Goal: Task Accomplishment & Management: Complete application form

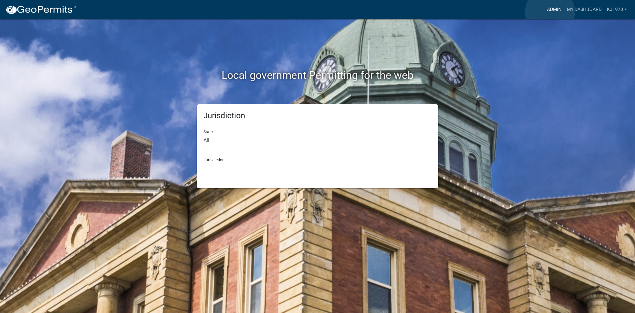
click at [550, 12] on link "Admin" at bounding box center [554, 9] width 20 height 13
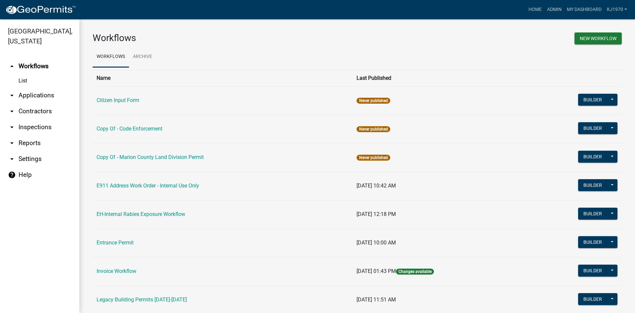
click at [36, 87] on link "arrow_drop_down Applications" at bounding box center [39, 95] width 79 height 16
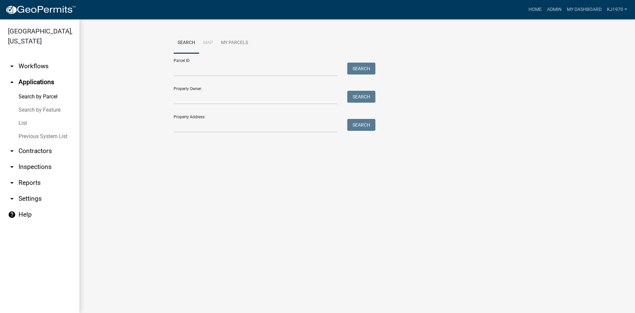
click at [22, 116] on link "List" at bounding box center [39, 122] width 79 height 13
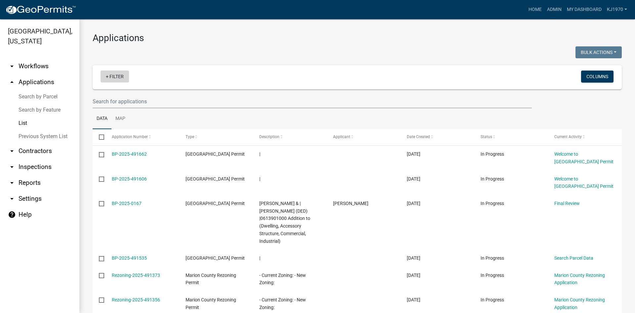
click at [115, 75] on link "+ Filter" at bounding box center [115, 76] width 28 height 12
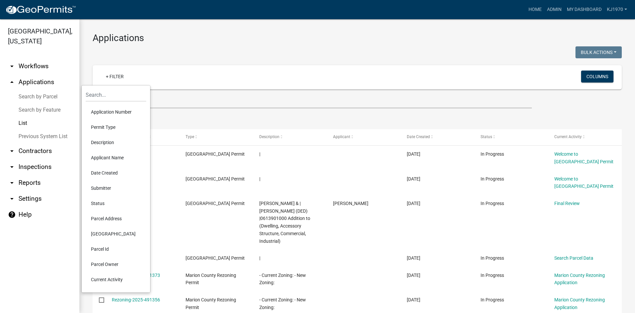
click at [106, 127] on li "Permit Type" at bounding box center [116, 126] width 61 height 15
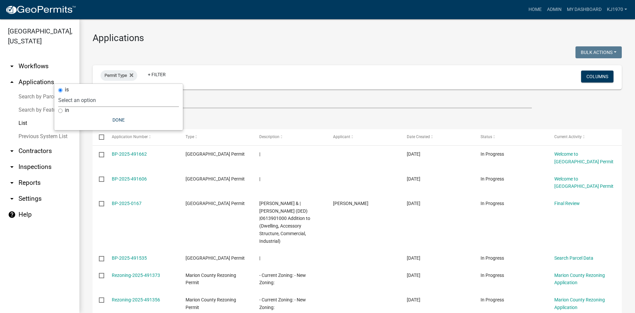
click at [106, 103] on select "Select an option Citizen Input Form Copy Of - Code Enforcement Copy Of - [GEOGR…" at bounding box center [118, 100] width 121 height 14
select select "2e758ea4-7277-4116-9fe8-b2ec7c9f192e"
click at [95, 93] on select "Select an option Citizen Input Form Copy Of - Code Enforcement Copy Of - [GEOGR…" at bounding box center [118, 100] width 121 height 14
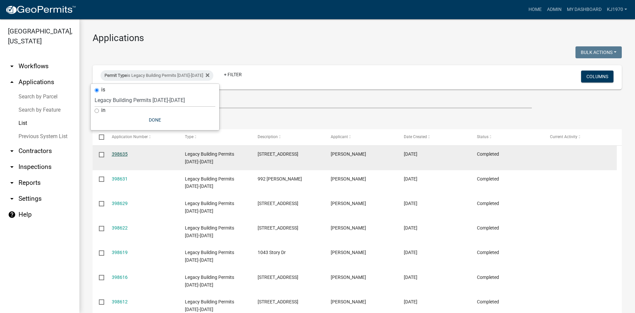
click at [122, 151] on link "398635" at bounding box center [120, 153] width 16 height 5
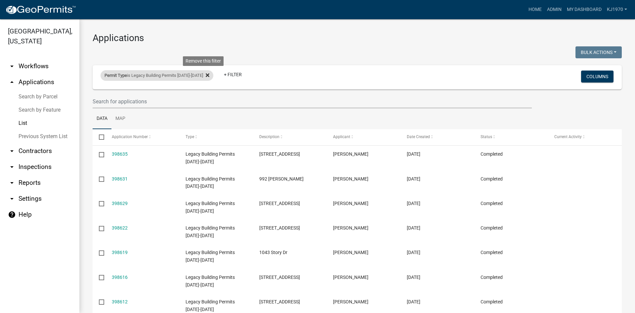
click at [206, 74] on icon at bounding box center [208, 75] width 4 height 4
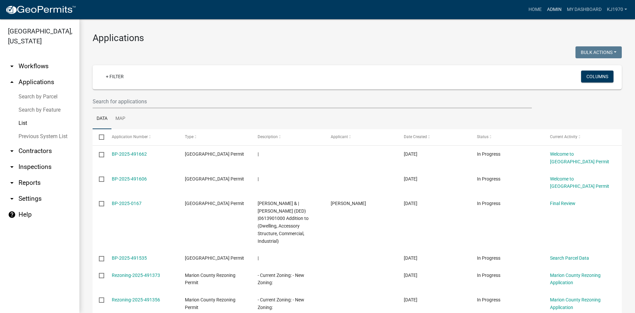
click at [548, 8] on link "Admin" at bounding box center [554, 9] width 20 height 13
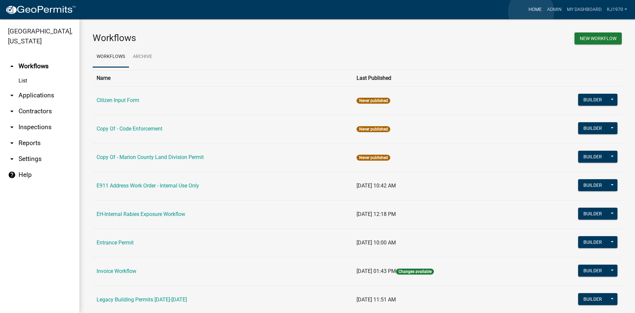
click at [531, 12] on link "Home" at bounding box center [535, 9] width 19 height 13
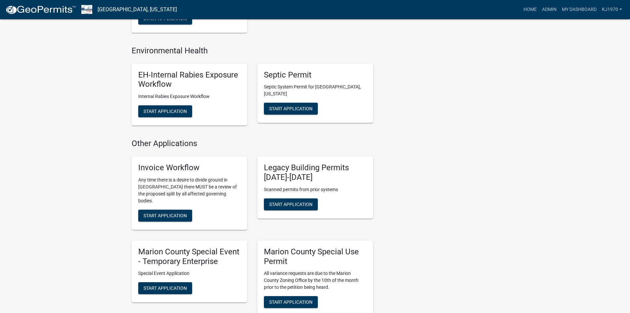
scroll to position [676, 0]
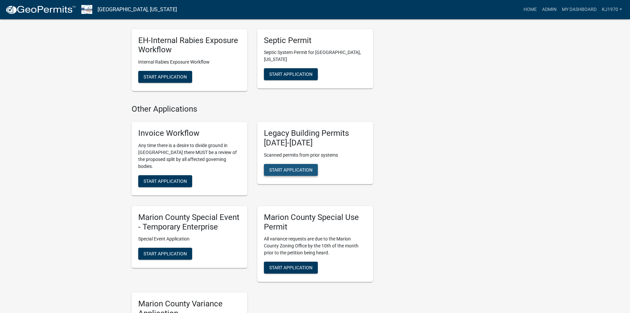
click at [288, 167] on span "Start Application" at bounding box center [290, 169] width 43 height 5
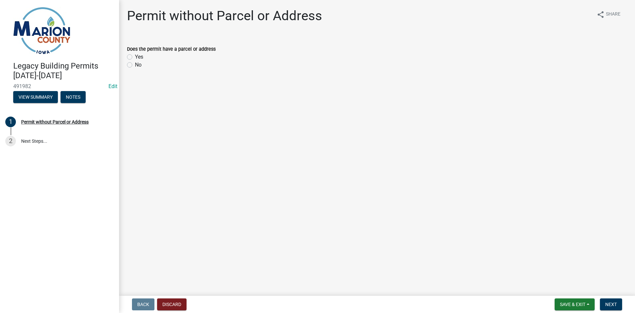
click at [130, 60] on div "Yes" at bounding box center [377, 57] width 500 height 8
click at [135, 57] on label "Yes" at bounding box center [139, 57] width 8 height 8
click at [135, 57] on input "Yes" at bounding box center [137, 55] width 4 height 4
radio input "true"
click at [616, 303] on span "Next" at bounding box center [611, 303] width 12 height 5
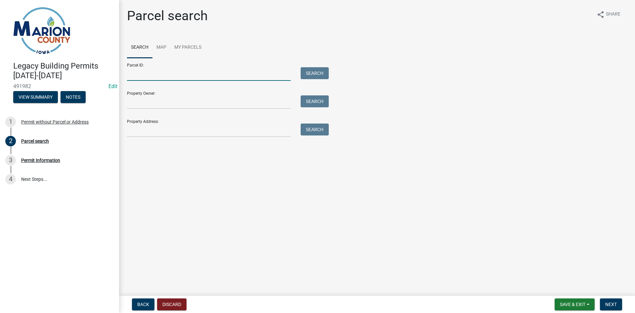
click at [138, 76] on input "Parcel ID:" at bounding box center [209, 74] width 164 height 14
type input "0380501000"
click at [317, 74] on button "Search" at bounding box center [315, 73] width 28 height 12
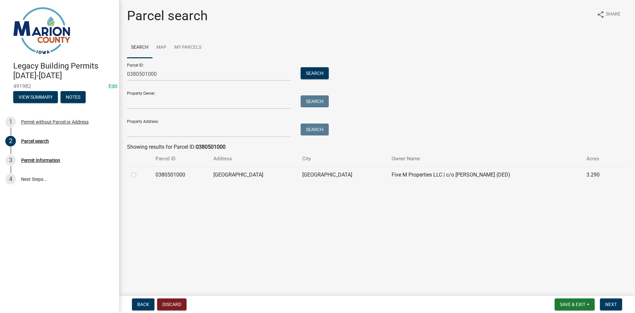
click at [139, 171] on label at bounding box center [139, 171] width 0 height 0
click at [139, 175] on input "radio" at bounding box center [141, 173] width 4 height 4
radio input "true"
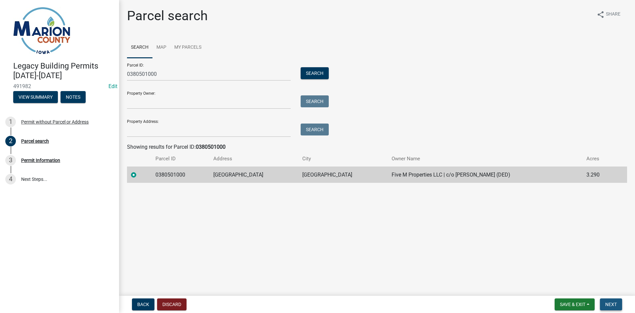
click at [613, 304] on span "Next" at bounding box center [611, 303] width 12 height 5
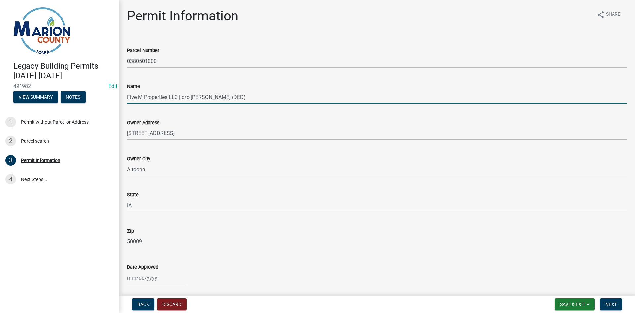
drag, startPoint x: 252, startPoint y: 94, endPoint x: 118, endPoint y: 97, distance: 133.3
click at [118, 97] on div "Legacy Building Permits 1993-2013 491982 Edit View Summary Notes 1 Permit witho…" at bounding box center [317, 156] width 635 height 313
type input "[PERSON_NAME]"
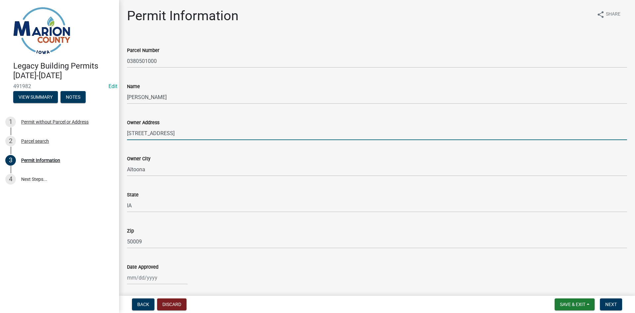
drag, startPoint x: 176, startPoint y: 133, endPoint x: 126, endPoint y: 132, distance: 50.3
click at [126, 132] on div "Owner Address 505 17th Ave SW" at bounding box center [377, 124] width 510 height 31
type input "[STREET_ADDRESS]"
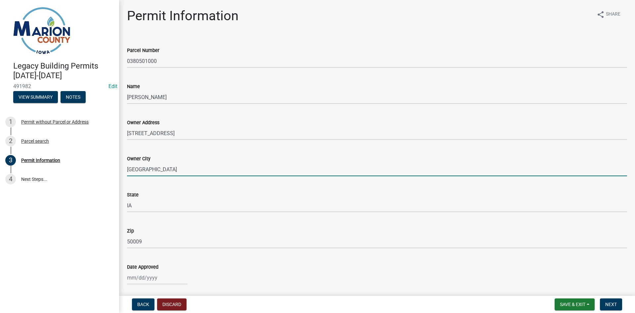
type input "[GEOGRAPHIC_DATA]"
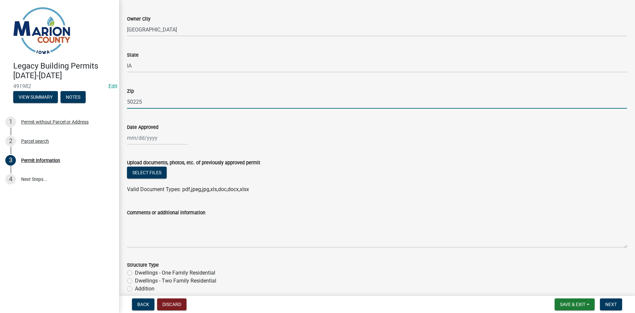
scroll to position [154, 0]
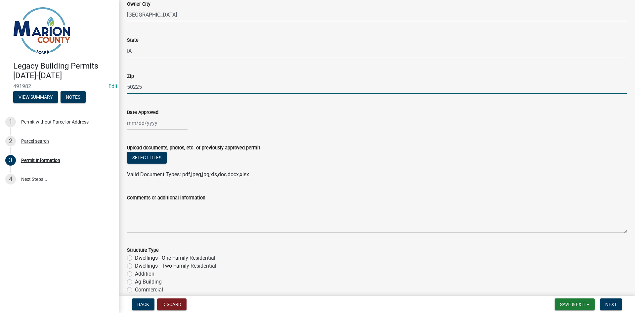
type input "50225"
click at [132, 123] on div at bounding box center [157, 123] width 61 height 14
select select "10"
select select "2025"
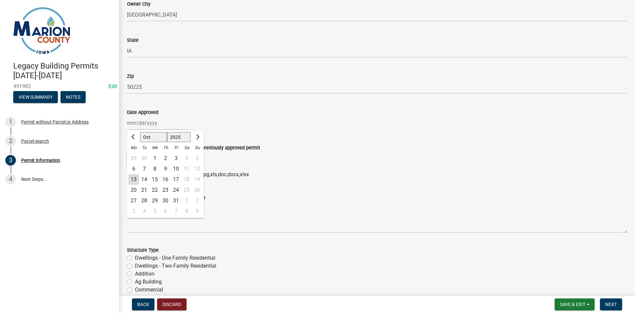
click at [134, 180] on div "13" at bounding box center [133, 179] width 11 height 11
type input "[DATE]"
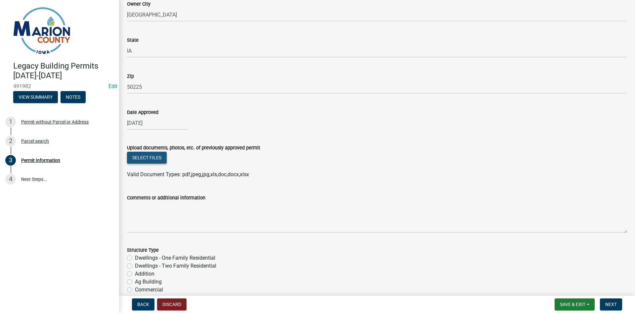
click at [144, 156] on button "Select files" at bounding box center [147, 157] width 40 height 12
click at [143, 159] on button "Select files" at bounding box center [147, 157] width 40 height 12
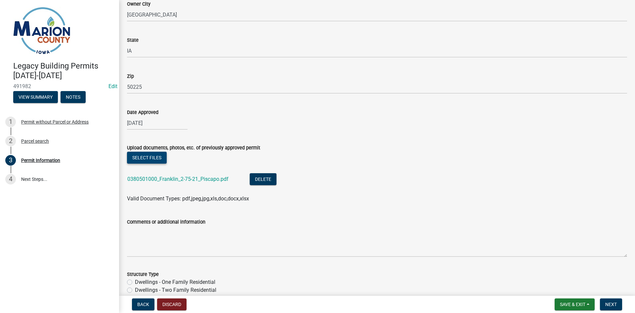
scroll to position [219, 0]
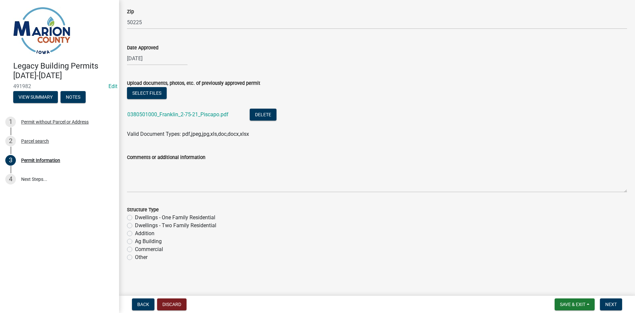
click at [135, 256] on label "Other" at bounding box center [141, 257] width 13 height 8
click at [135, 256] on input "Other" at bounding box center [137, 255] width 4 height 4
radio input "true"
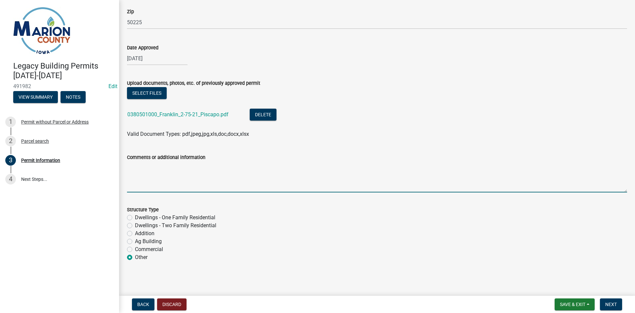
click at [138, 175] on textarea "Comments or additional information" at bounding box center [377, 176] width 500 height 31
type textarea "Garage for automobile service/repair"
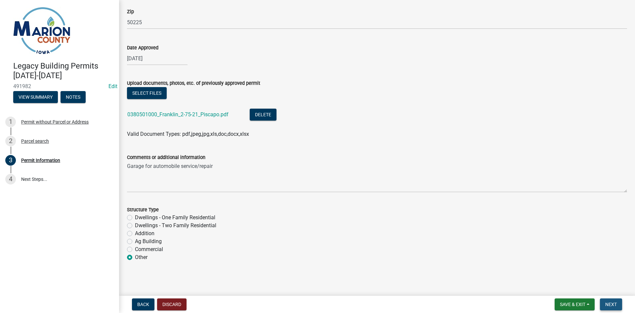
click at [615, 302] on span "Next" at bounding box center [611, 303] width 12 height 5
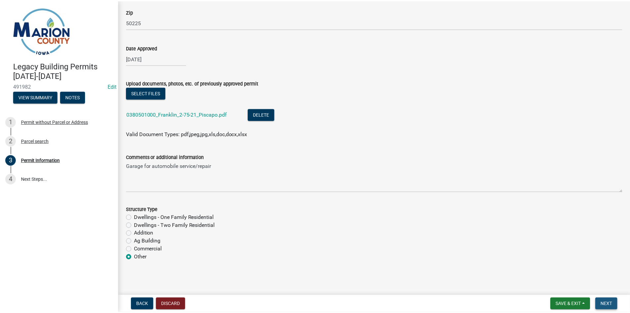
scroll to position [0, 0]
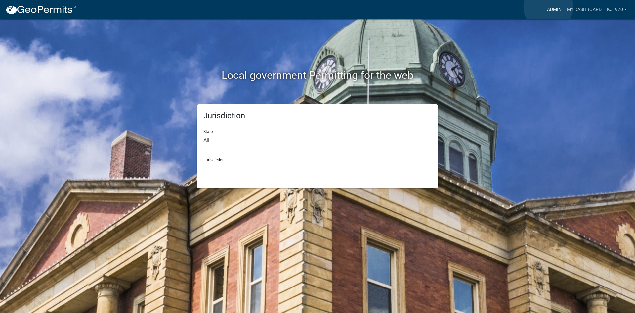
click at [548, 7] on link "Admin" at bounding box center [554, 9] width 20 height 13
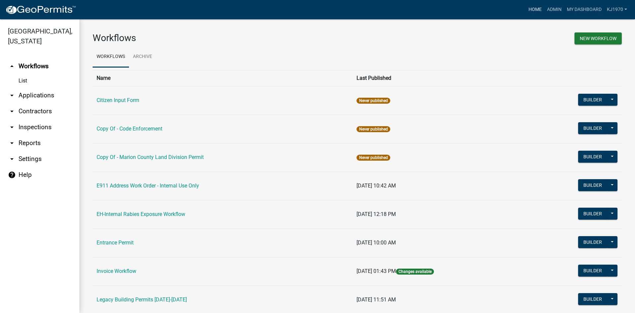
click at [531, 9] on link "Home" at bounding box center [535, 9] width 19 height 13
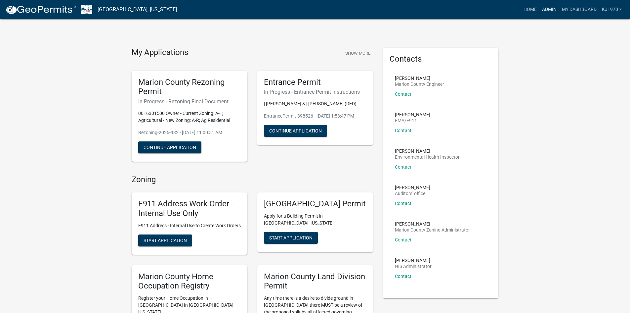
click at [549, 8] on link "Admin" at bounding box center [549, 9] width 20 height 13
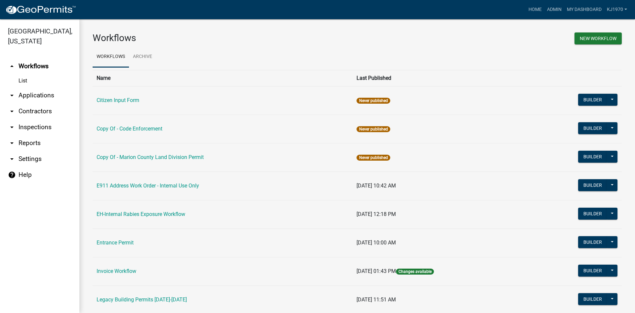
click at [36, 87] on link "arrow_drop_down Applications" at bounding box center [39, 95] width 79 height 16
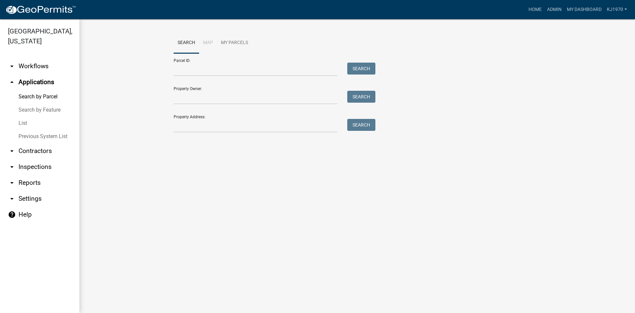
click at [25, 116] on link "List" at bounding box center [39, 122] width 79 height 13
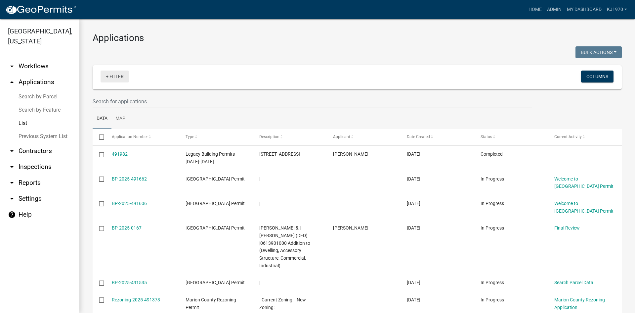
click at [106, 77] on link "+ Filter" at bounding box center [115, 76] width 28 height 12
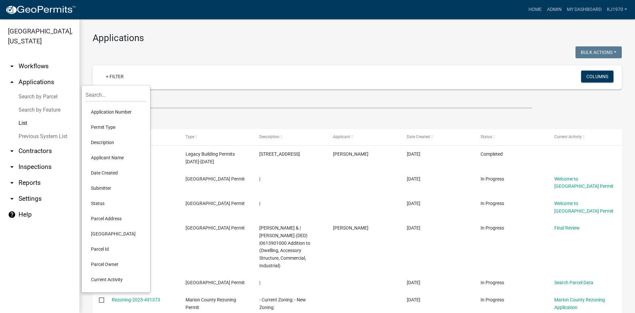
click at [106, 129] on li "Permit Type" at bounding box center [116, 126] width 61 height 15
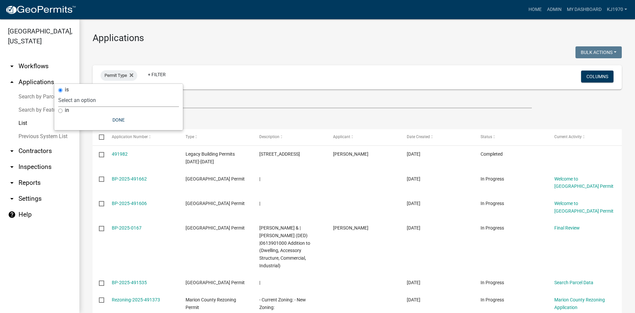
click at [105, 97] on select "Select an option Citizen Input Form Copy Of - Code Enforcement Copy Of - [GEOGR…" at bounding box center [118, 100] width 121 height 14
select select "2e758ea4-7277-4116-9fe8-b2ec7c9f192e"
click at [95, 93] on select "Select an option Citizen Input Form Copy Of - Code Enforcement Copy Of - [GEOGR…" at bounding box center [118, 100] width 121 height 14
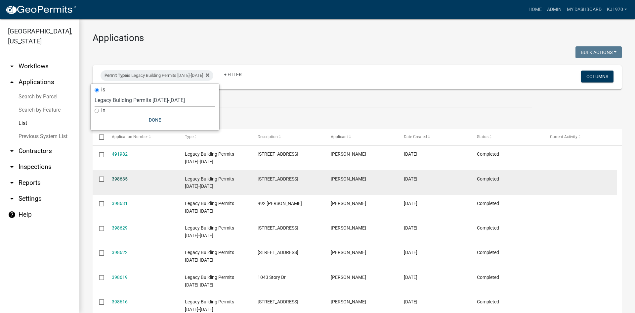
click at [121, 176] on link "398635" at bounding box center [120, 178] width 16 height 5
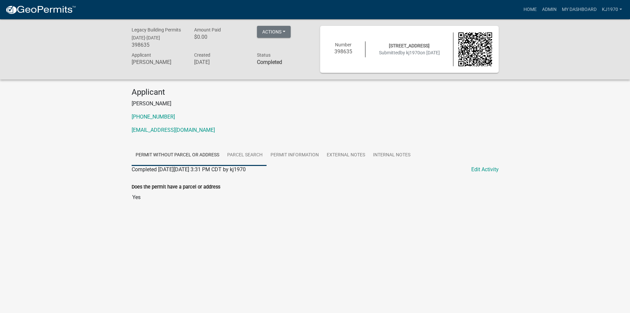
click at [244, 154] on link "Parcel search" at bounding box center [244, 155] width 43 height 21
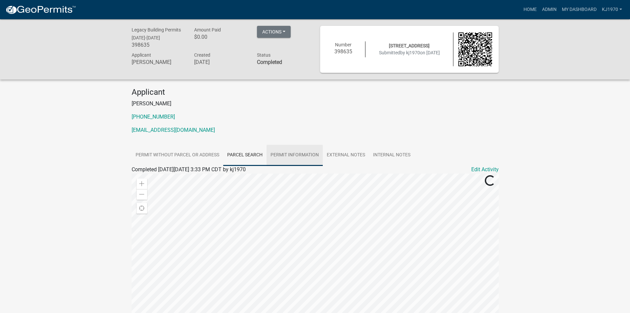
click at [294, 155] on link "Permit Information" at bounding box center [295, 155] width 56 height 21
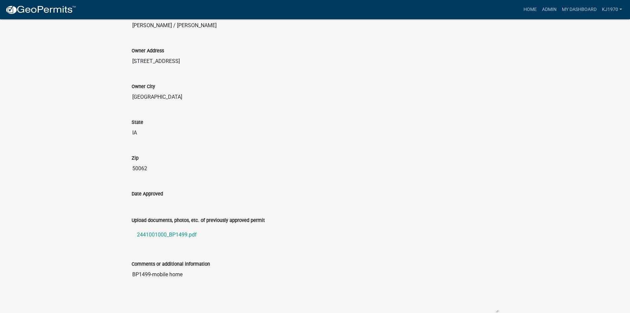
scroll to position [276, 0]
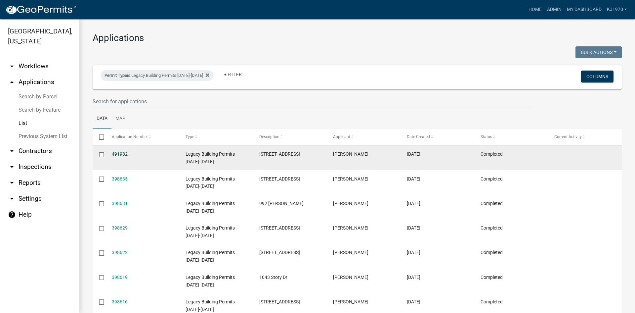
click at [117, 154] on link "491982" at bounding box center [120, 153] width 16 height 5
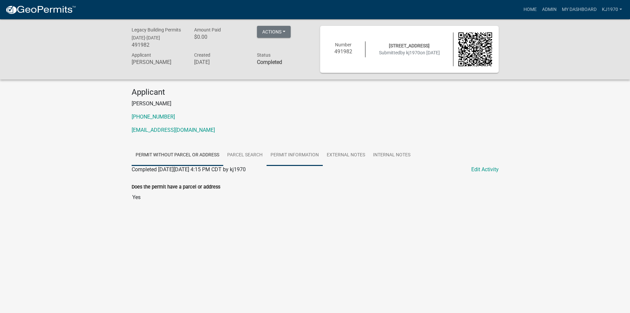
click at [296, 153] on link "Permit Information" at bounding box center [295, 155] width 56 height 21
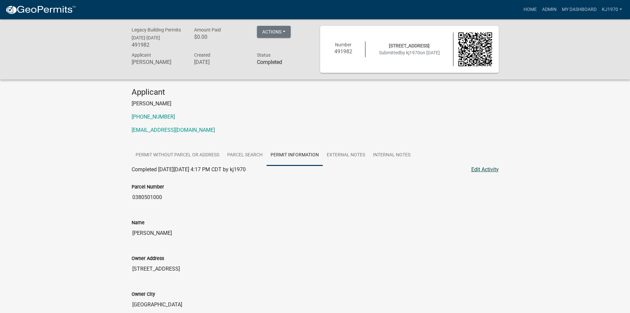
click at [487, 168] on link "Edit Activity" at bounding box center [484, 169] width 27 height 8
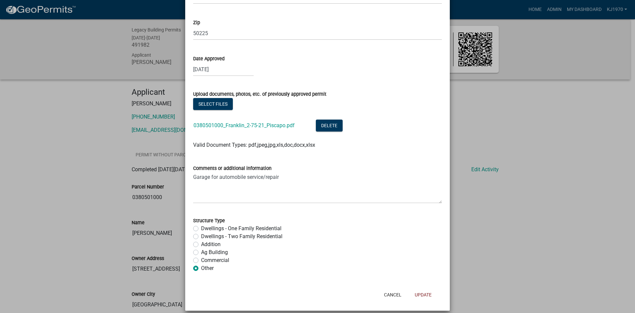
scroll to position [214, 0]
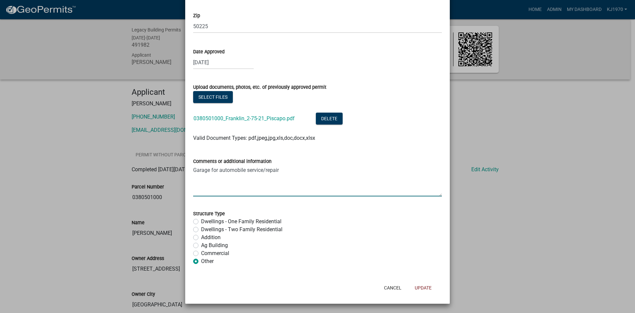
click at [313, 172] on textarea "Garage for automobile service/repair" at bounding box center [317, 180] width 249 height 31
click at [190, 171] on div "Comments or additional information Garage for automobile service/repair" at bounding box center [317, 172] width 259 height 48
click at [193, 170] on textarea "Garage for automobile service/repair" at bounding box center [317, 180] width 249 height 31
click at [331, 171] on textarea "Zoning Cert No. 112-Garage for automobile service/repair" at bounding box center [317, 180] width 249 height 31
type textarea "Zoning Cert No. 112-Garage for automobile service/repair [DATE]"
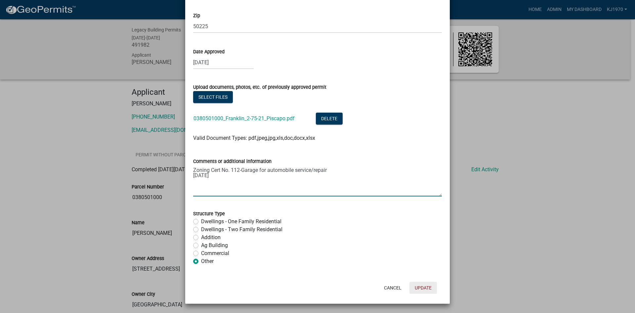
click at [422, 286] on button "Update" at bounding box center [422, 287] width 27 height 12
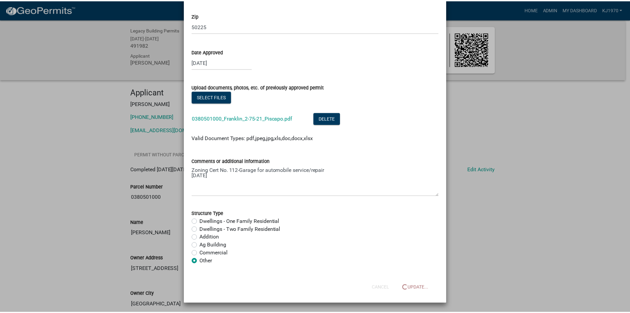
scroll to position [0, 0]
